Goal: Information Seeking & Learning: Understand process/instructions

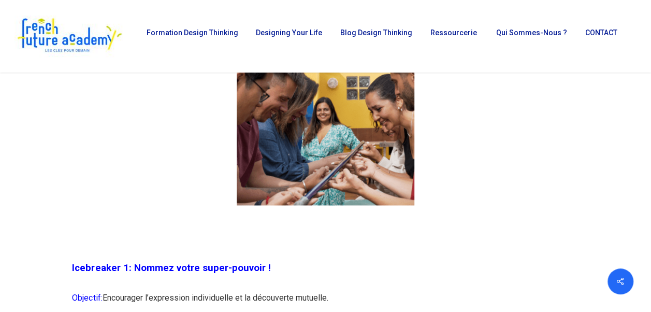
scroll to position [673, 0]
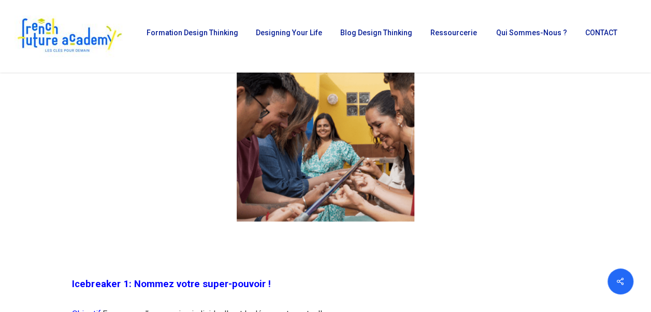
click at [160, 287] on span "Icebreaker 1: Nommez votre super-pouvoir !" at bounding box center [171, 283] width 198 height 11
click at [114, 283] on span "Icebreaker 1: Nommez votre super-pouvoir !" at bounding box center [171, 283] width 198 height 11
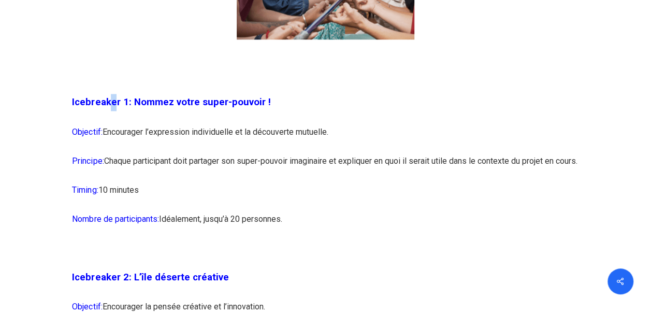
scroll to position [881, 0]
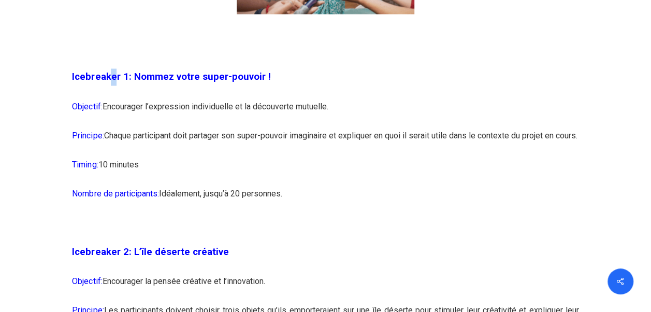
drag, startPoint x: 299, startPoint y: 219, endPoint x: 53, endPoint y: 83, distance: 281.4
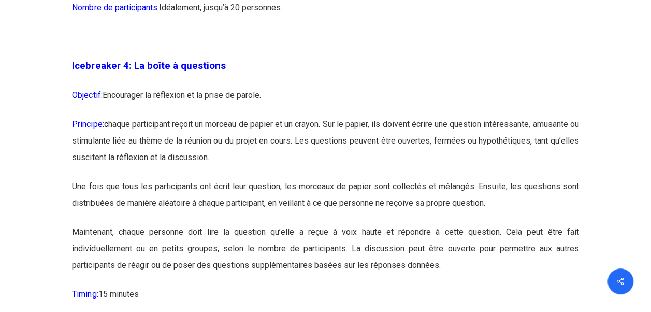
scroll to position [1606, 0]
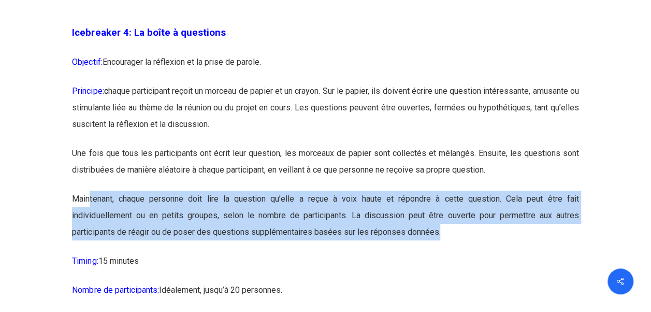
drag, startPoint x: 90, startPoint y: 213, endPoint x: 491, endPoint y: 252, distance: 402.8
click at [491, 252] on p "Maintenant, chaque personne doit lire la question qu’elle a reçue à voix haute …" at bounding box center [325, 222] width 507 height 62
drag, startPoint x: 491, startPoint y: 252, endPoint x: 487, endPoint y: 261, distance: 9.5
click at [487, 253] on p "Maintenant, chaque personne doit lire la question qu’elle a reçue à voix haute …" at bounding box center [325, 222] width 507 height 62
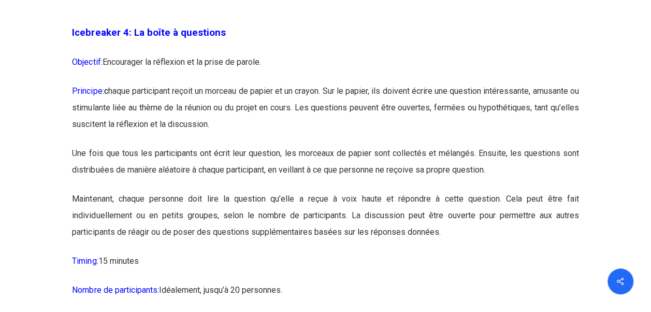
click at [469, 273] on p "Timing: 15 minutes" at bounding box center [325, 267] width 507 height 29
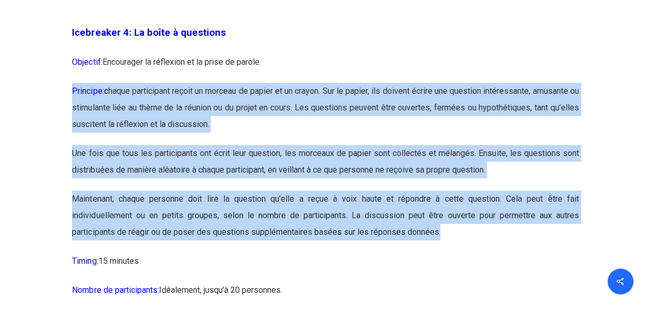
drag, startPoint x: 458, startPoint y: 253, endPoint x: 65, endPoint y: 107, distance: 419.9
drag, startPoint x: 65, startPoint y: 107, endPoint x: 94, endPoint y: 154, distance: 55.8
click at [94, 145] on p "Principe: c haque participant reçoit un morceau de papier et un crayon. Sur le …" at bounding box center [325, 114] width 507 height 62
click at [150, 191] on p "Une fois que tous les participants ont écrit leur question, les morceaux de pap…" at bounding box center [325, 168] width 507 height 46
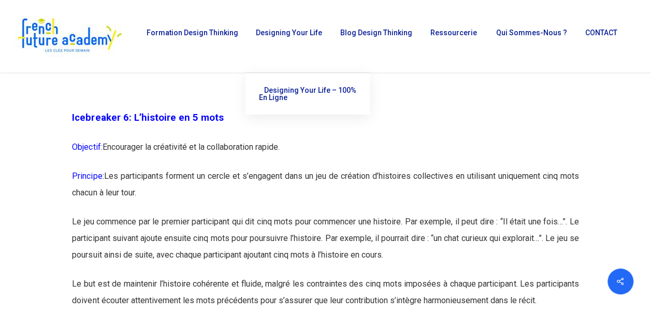
scroll to position [2124, 0]
